Goal: Find specific page/section: Find specific page/section

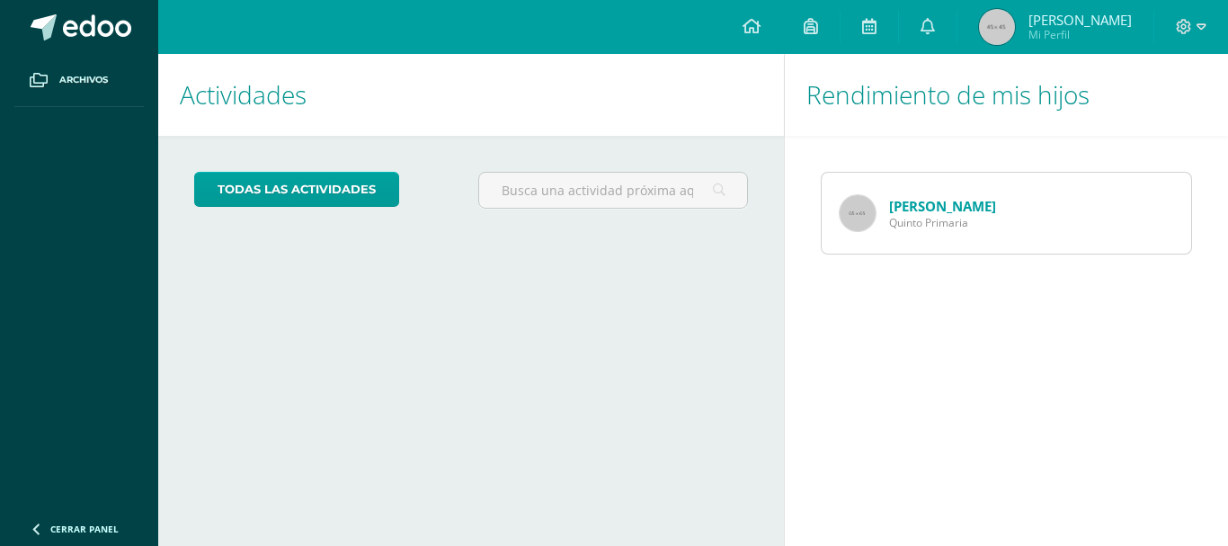
click at [895, 93] on h1 "Rendimiento de mis hijos" at bounding box center [1006, 95] width 401 height 82
click at [935, 28] on icon at bounding box center [927, 26] width 14 height 16
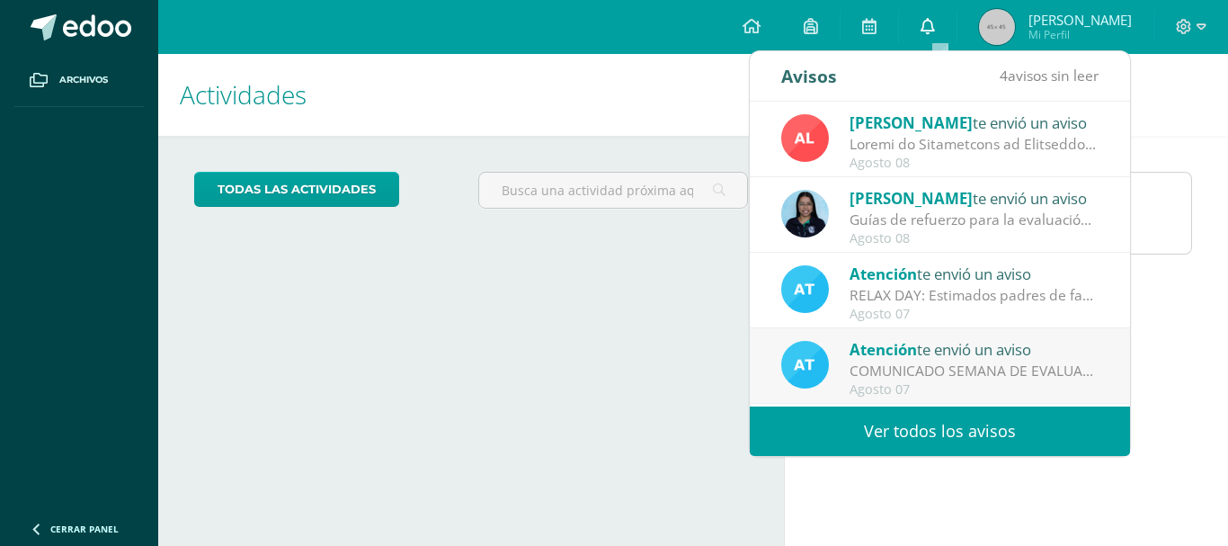
click at [935, 28] on icon at bounding box center [927, 26] width 14 height 16
click at [677, 24] on div "Configuración Cerrar sesión Sandra Lorena Mi Perfil Mis accesos directos Aún no…" at bounding box center [692, 27] width 1069 height 54
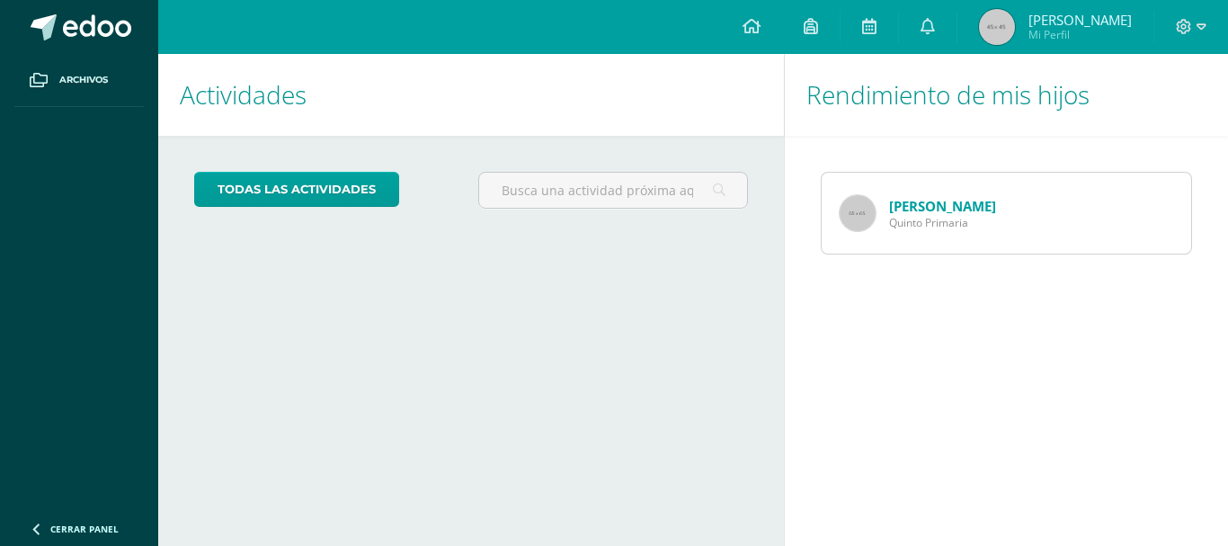
click at [872, 97] on h1 "Rendimiento de mis hijos" at bounding box center [1006, 95] width 401 height 82
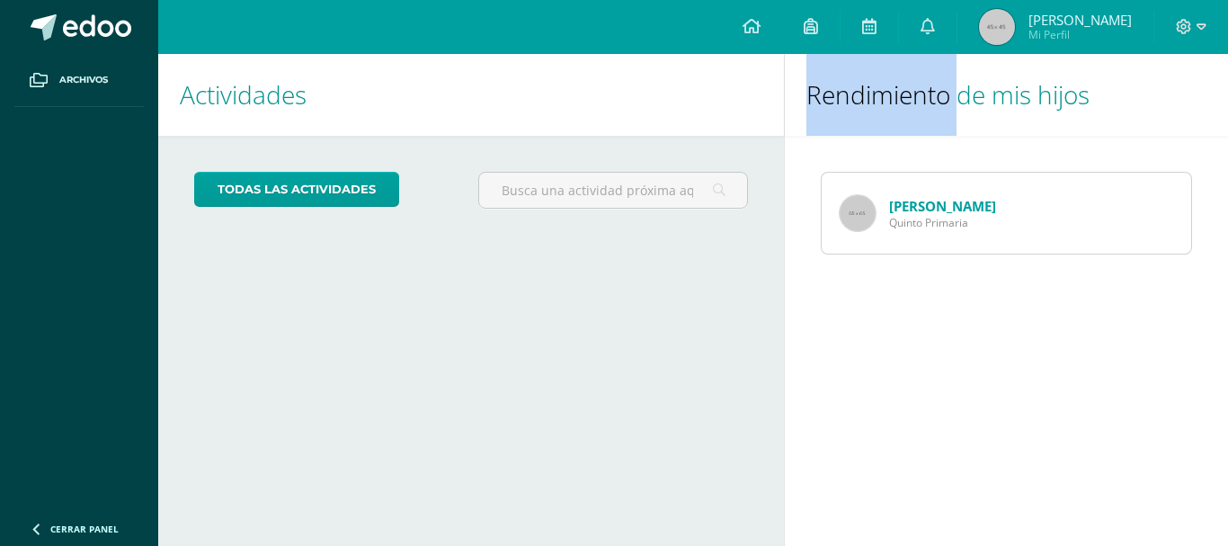
click at [872, 97] on h1 "Rendimiento de mis hijos" at bounding box center [1006, 95] width 401 height 82
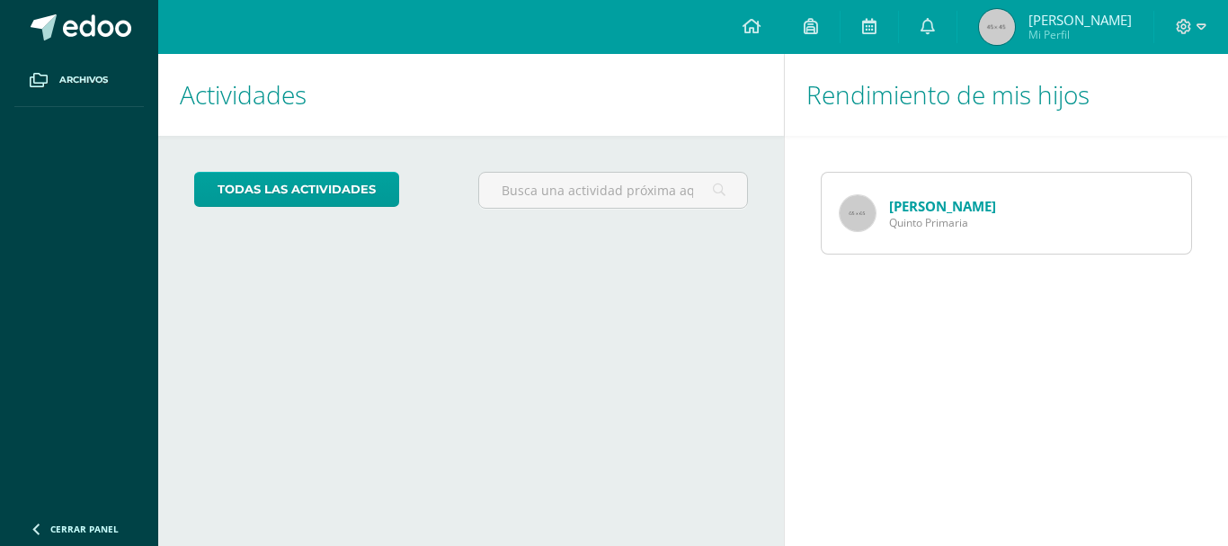
click at [611, 104] on h1 "Actividades" at bounding box center [471, 95] width 582 height 82
click at [758, 25] on icon at bounding box center [751, 26] width 18 height 16
